Goal: Check status: Check status

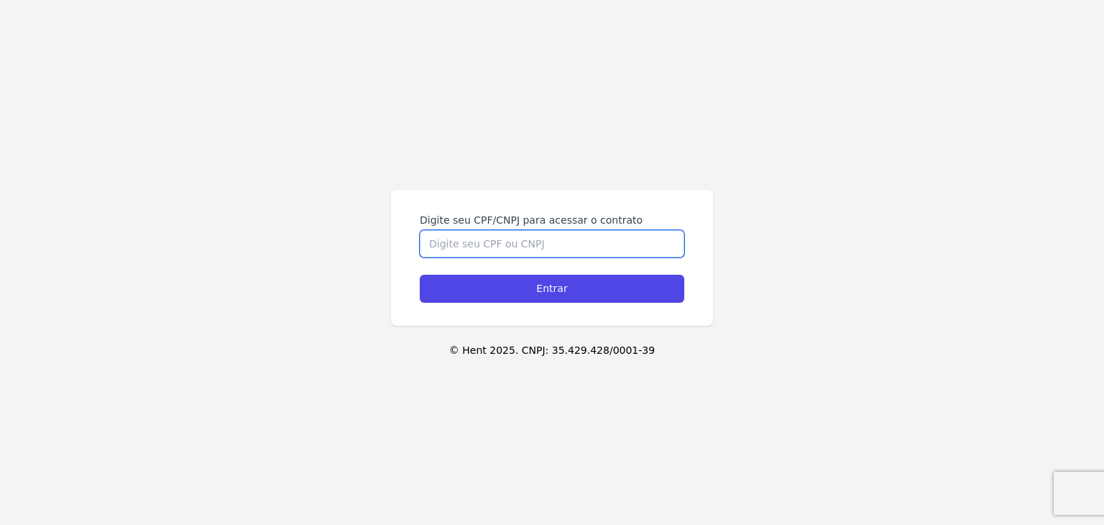
click at [573, 247] on input "Digite seu CPF/CNPJ para acessar o contrato" at bounding box center [552, 243] width 264 height 27
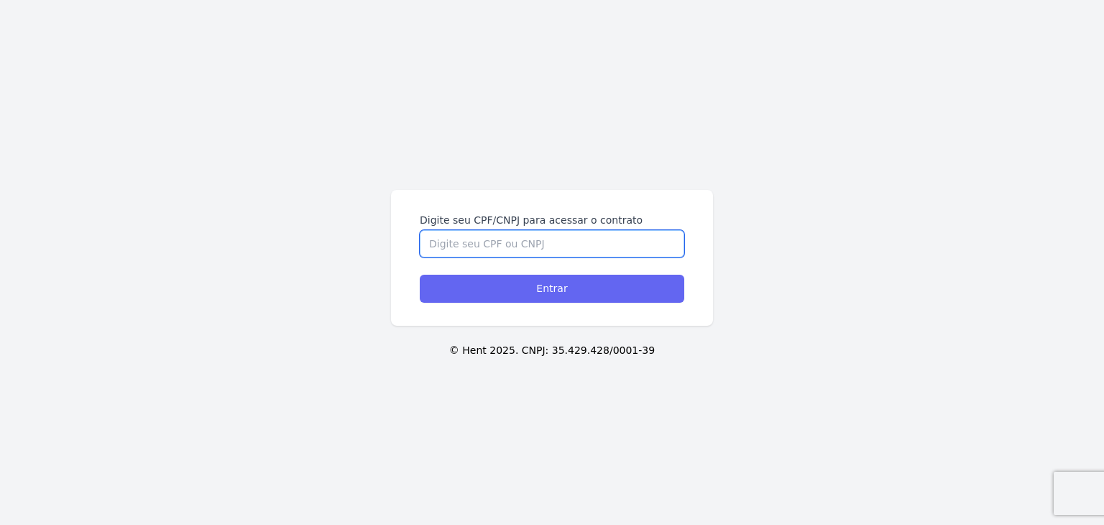
paste input "368.653.108-96"
type input "368.653.108-96"
click at [578, 278] on input "Entrar" at bounding box center [552, 288] width 264 height 28
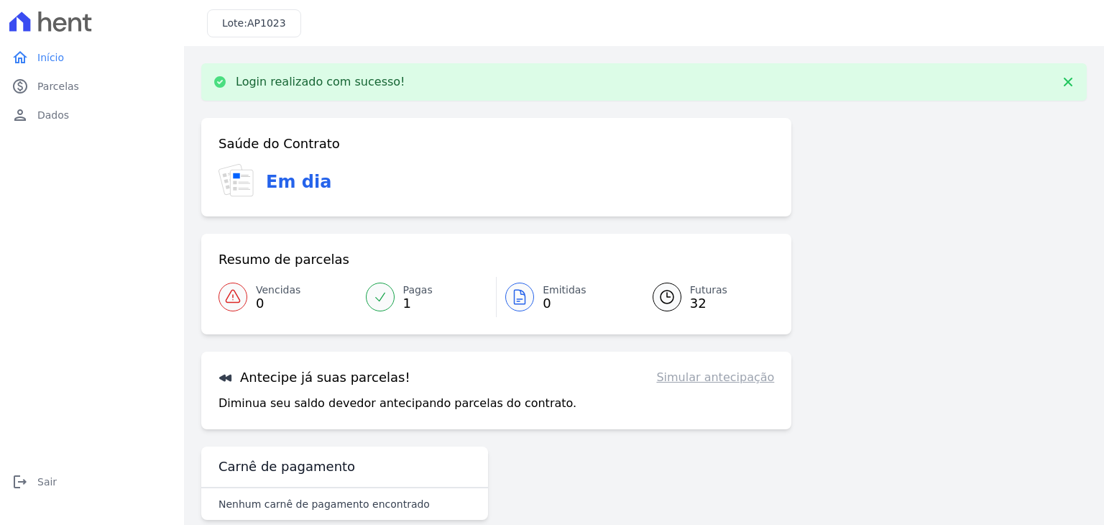
click at [660, 300] on icon at bounding box center [666, 296] width 17 height 17
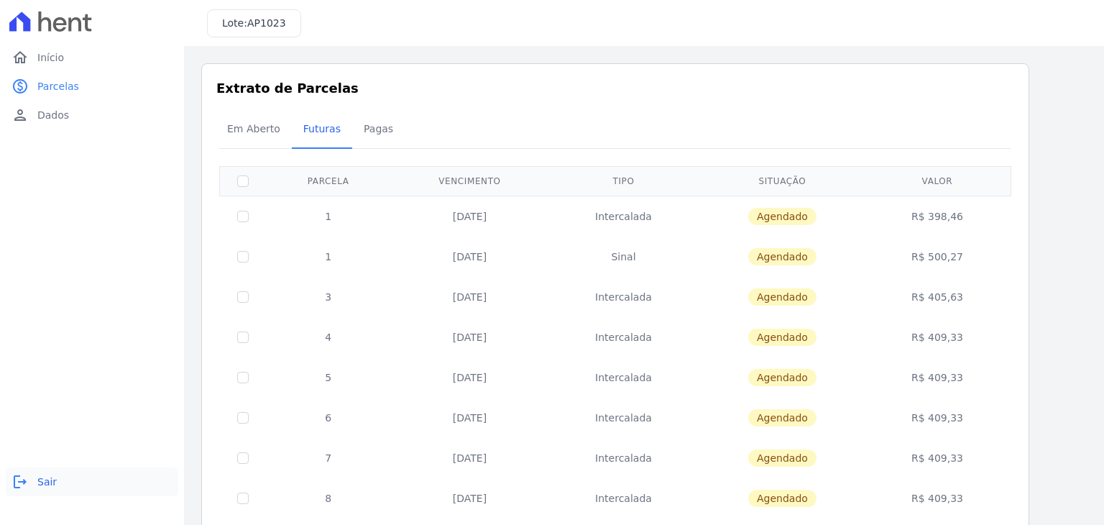
click at [52, 486] on span "Sair" at bounding box center [46, 481] width 19 height 14
